Goal: Transaction & Acquisition: Download file/media

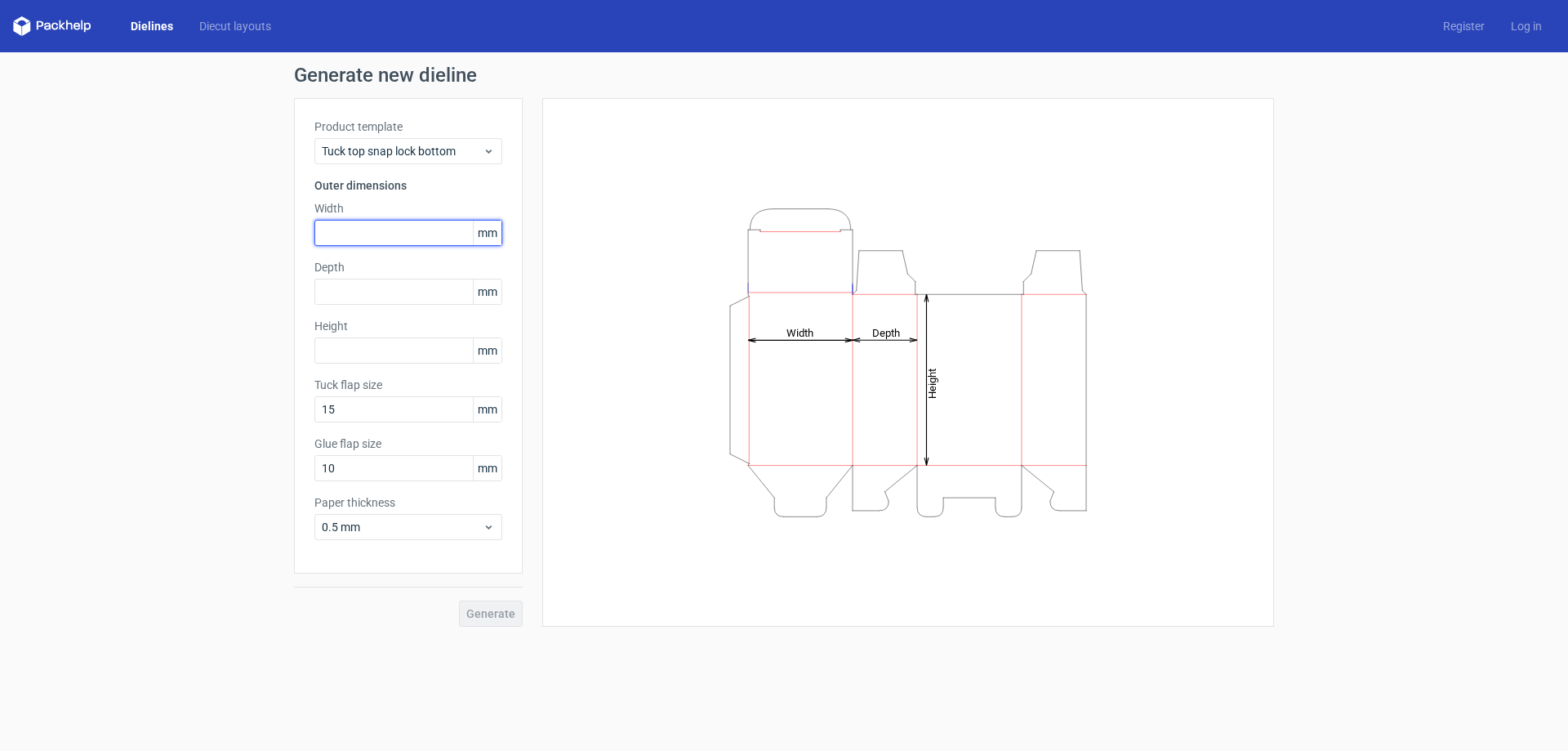
click at [385, 227] on input "text" at bounding box center [408, 233] width 188 height 26
type input "63"
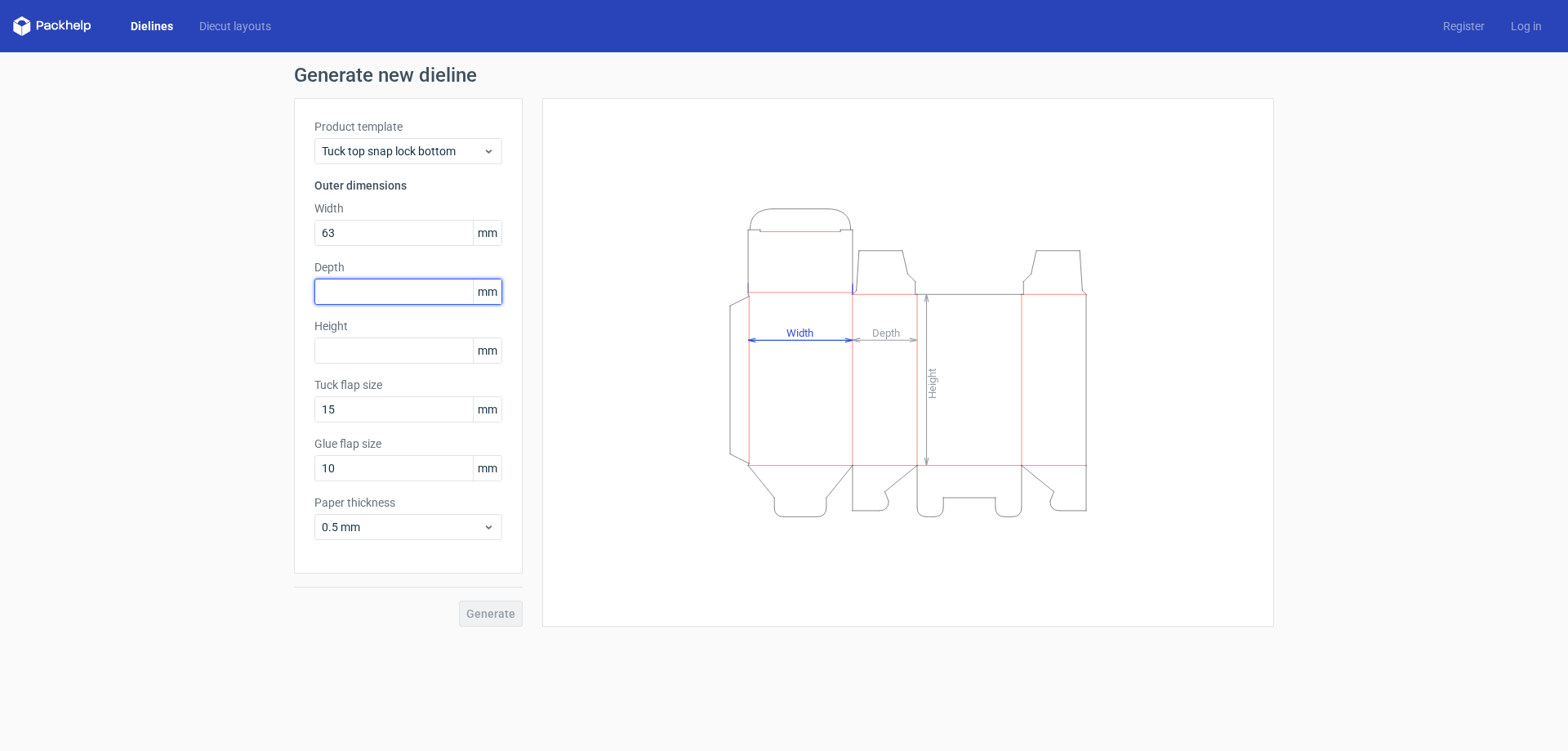
click at [355, 294] on input "text" at bounding box center [408, 292] width 188 height 26
type input "26"
click at [377, 357] on input "text" at bounding box center [408, 351] width 188 height 26
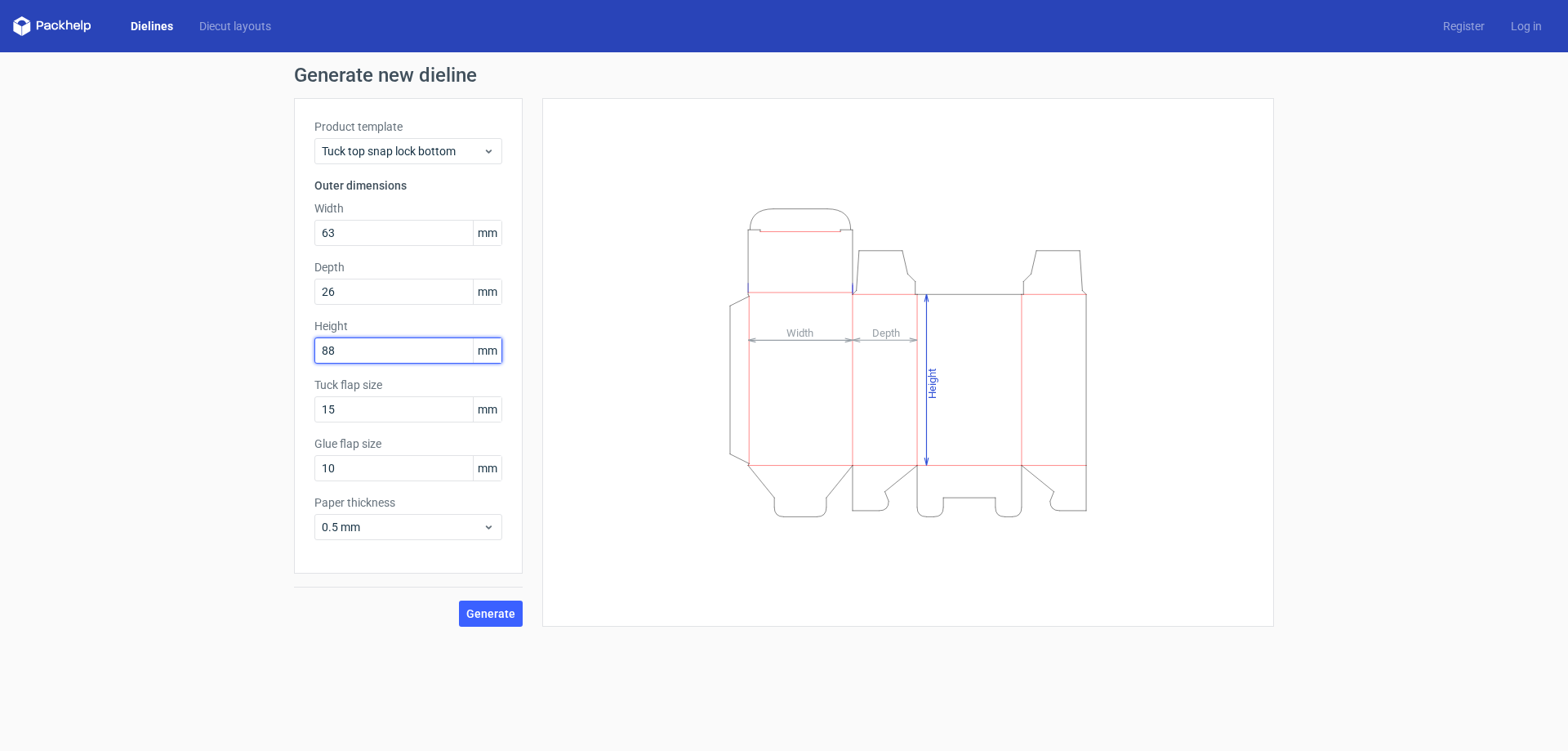
type input "88"
click at [459, 600] on button "Generate" at bounding box center [491, 613] width 63 height 26
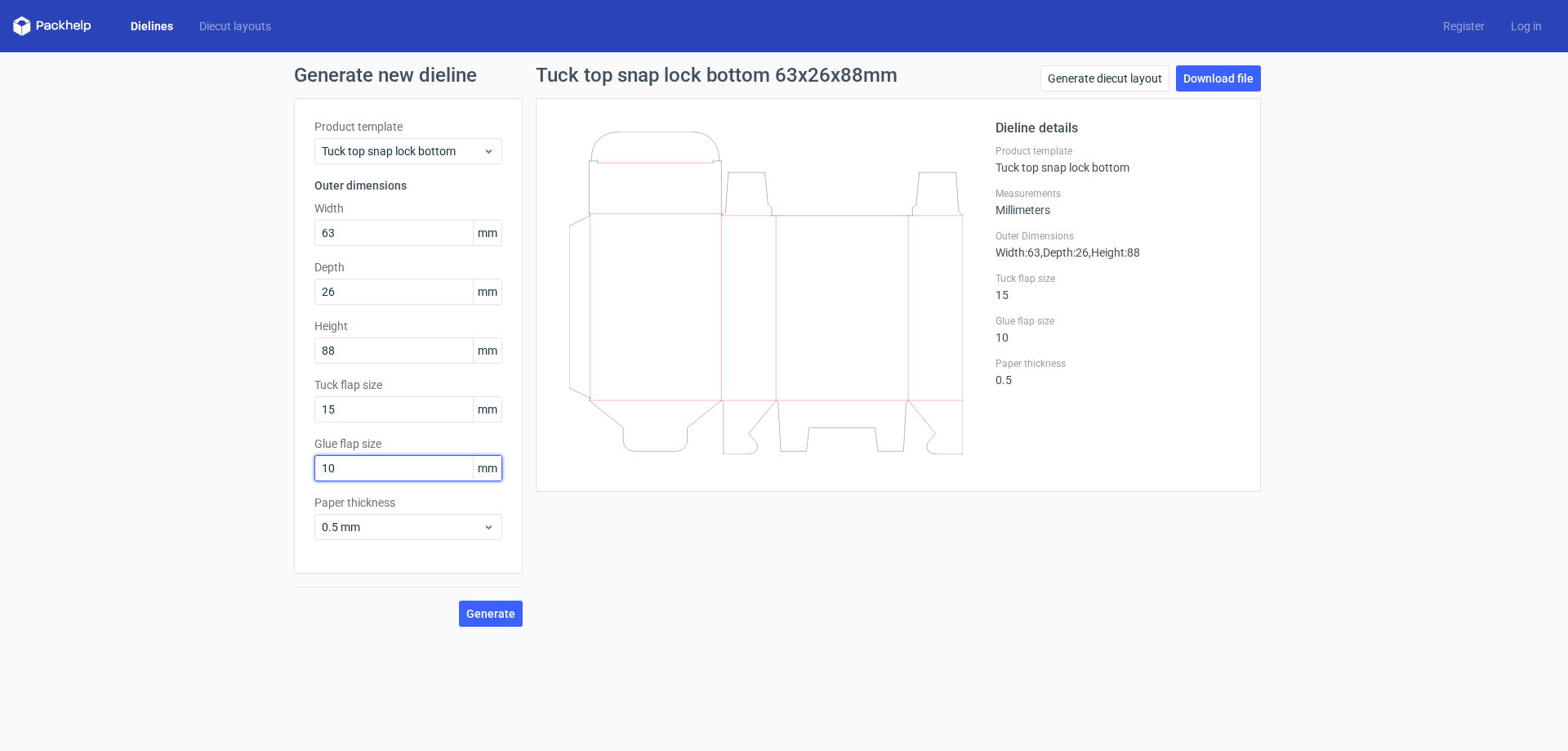
click at [423, 475] on input "10" at bounding box center [408, 468] width 188 height 26
type input "20"
click at [459, 600] on button "Generate" at bounding box center [491, 613] width 63 height 26
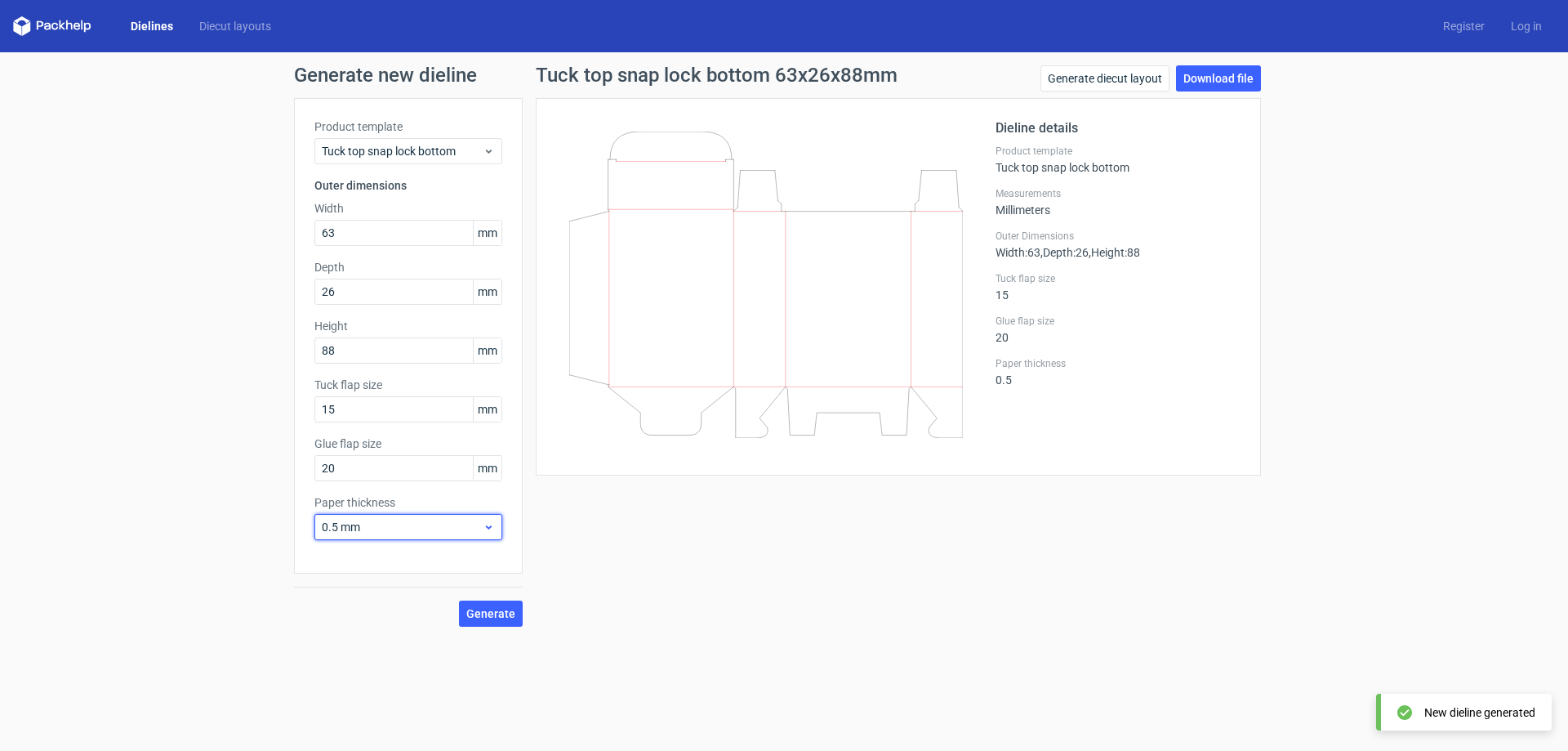
click at [441, 532] on span "0.5 mm" at bounding box center [402, 526] width 161 height 17
click at [390, 515] on div "0.5 mm" at bounding box center [408, 527] width 188 height 26
click at [387, 561] on div "0.4 mm" at bounding box center [408, 563] width 175 height 26
click at [801, 637] on div "Generate new dieline Product template Tuck top snap lock bottom Outer dimension…" at bounding box center [784, 346] width 1568 height 587
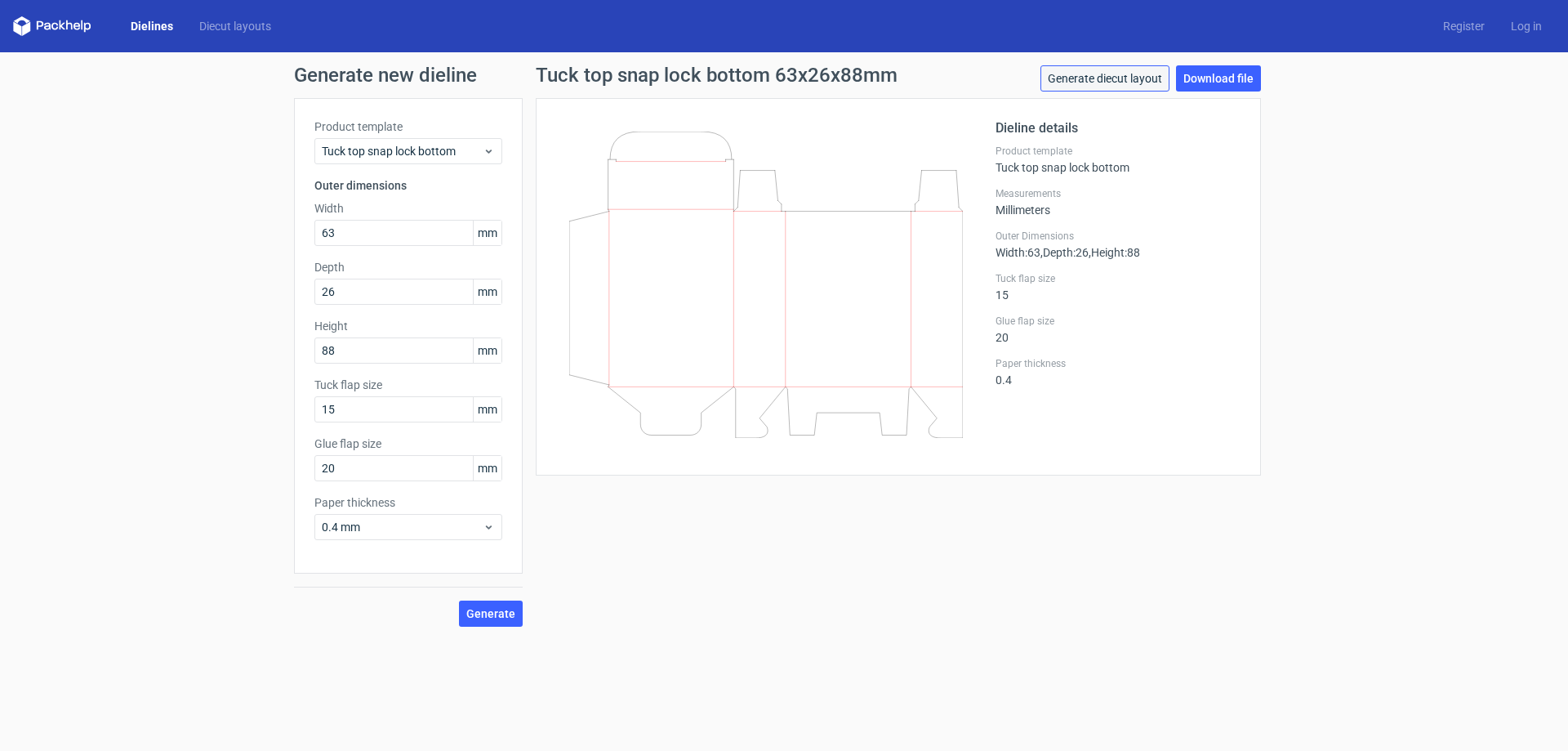
click at [1129, 78] on link "Generate diecut layout" at bounding box center [1104, 78] width 129 height 26
click at [767, 526] on div "Tuck top snap lock bottom 63x26x88mm Generate diecut layout Download file Dieli…" at bounding box center [898, 346] width 751 height 561
click at [1220, 85] on link "Download file" at bounding box center [1218, 78] width 85 height 26
click at [346, 233] on input "63" at bounding box center [408, 233] width 188 height 26
type input "64"
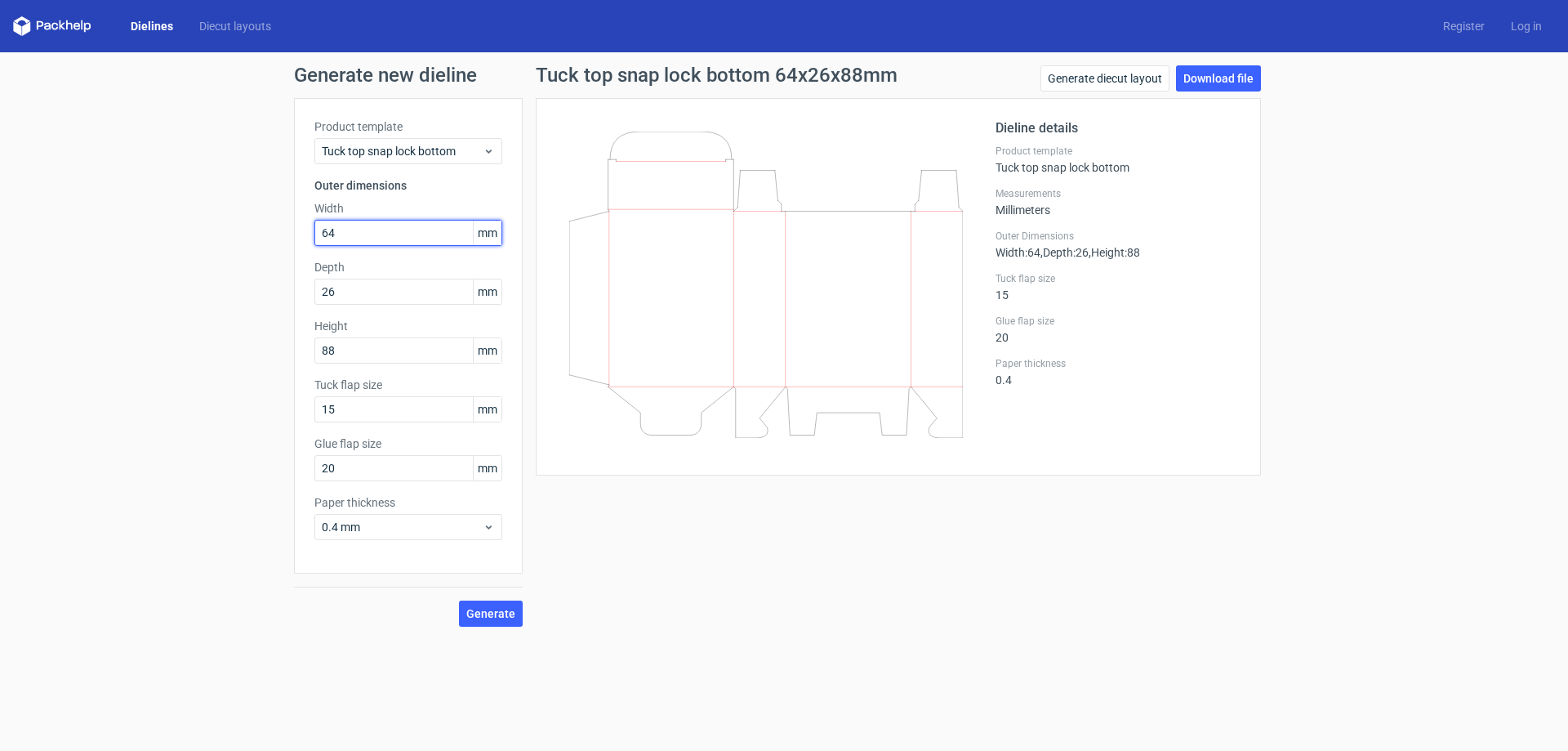
click at [459, 600] on button "Generate" at bounding box center [491, 613] width 63 height 26
click at [1208, 76] on link "Download file" at bounding box center [1218, 78] width 85 height 26
click at [1087, 651] on form "Generate new dieline Product template Tuck top snap lock bottom Outer dimension…" at bounding box center [784, 401] width 1568 height 698
